Goal: Check status: Check status

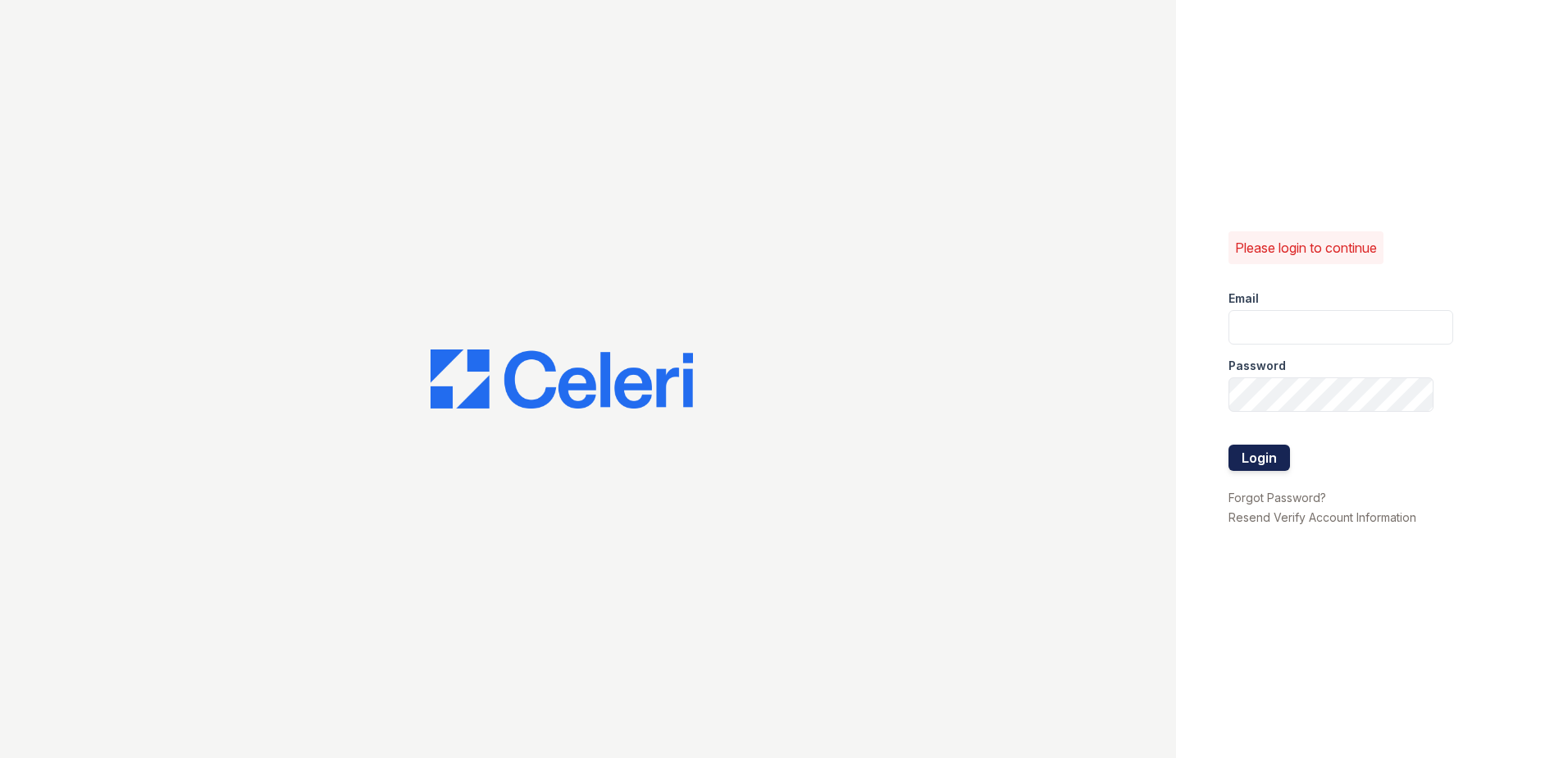
type input "[EMAIL_ADDRESS][DOMAIN_NAME]"
click at [1265, 459] on button "Login" at bounding box center [1260, 457] width 62 height 26
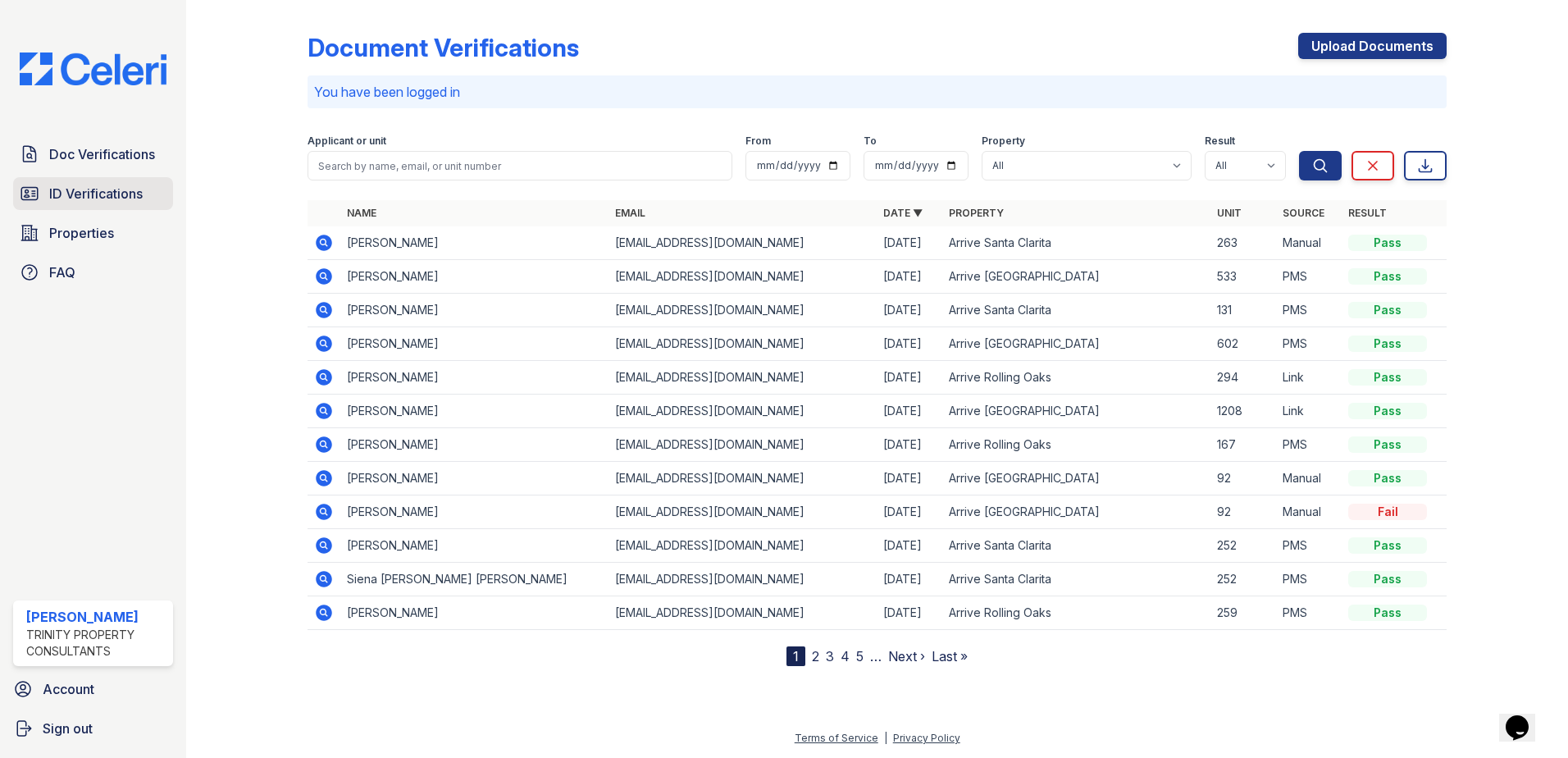
click at [83, 199] on span "ID Verifications" at bounding box center [95, 194] width 93 height 20
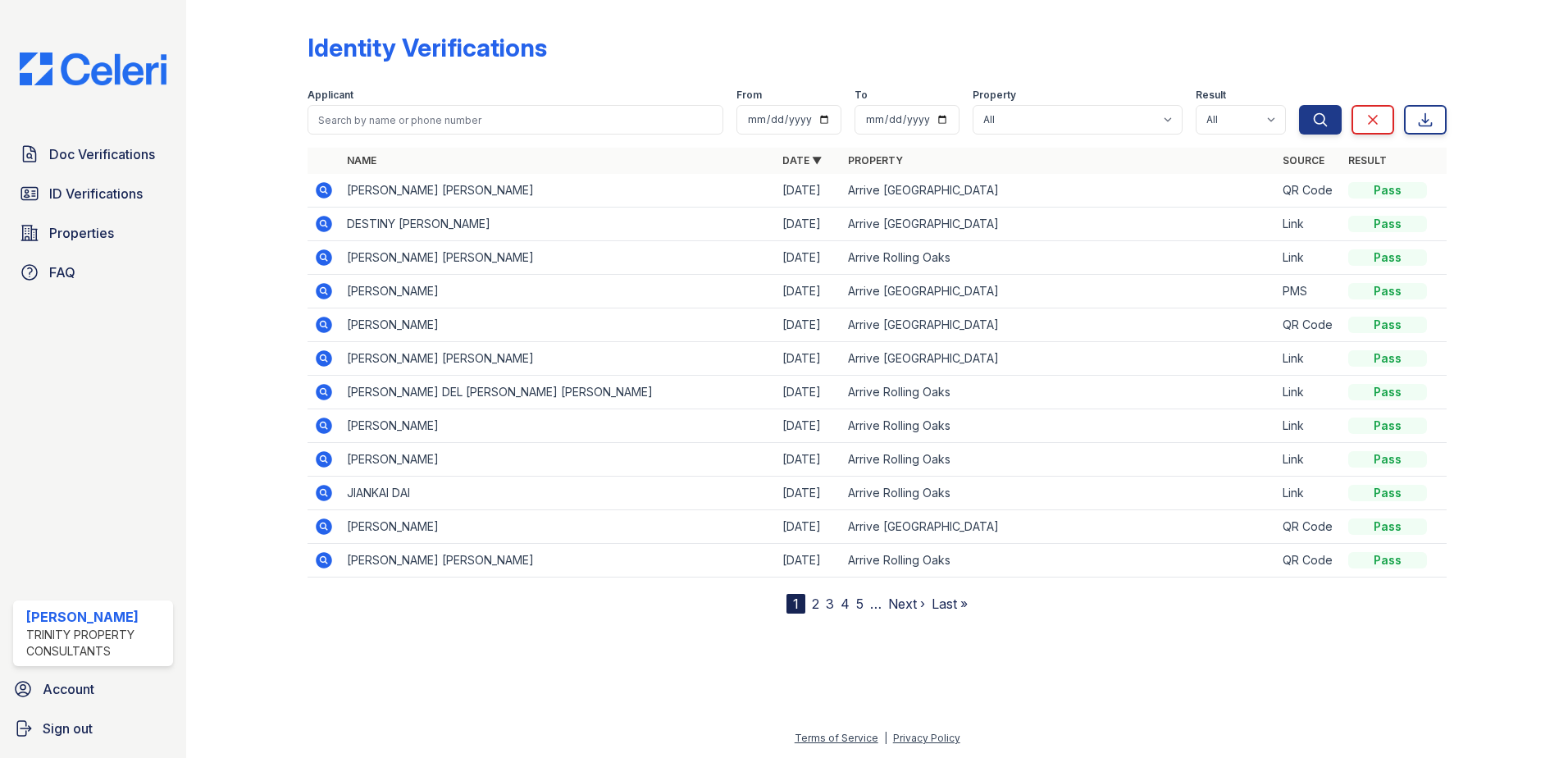
click at [325, 192] on icon at bounding box center [324, 190] width 20 height 20
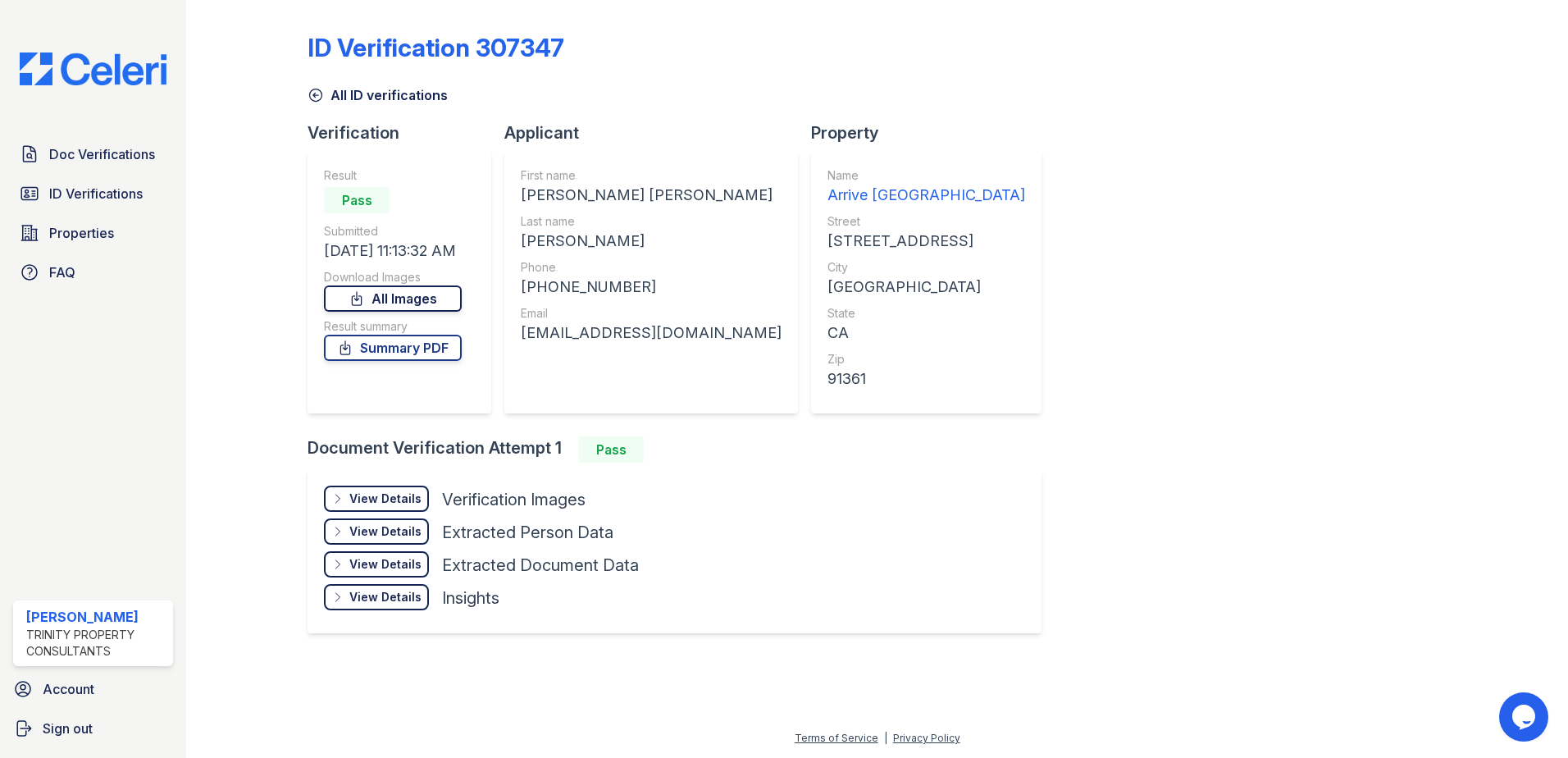
click at [397, 301] on link "All Images" at bounding box center [393, 298] width 138 height 26
